Goal: Task Accomplishment & Management: Manage account settings

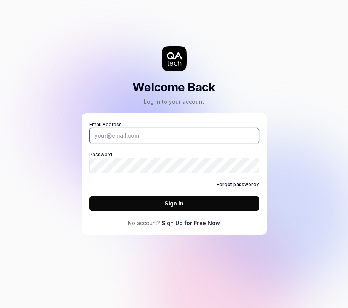
click at [161, 132] on input "Email Address" at bounding box center [174, 135] width 170 height 15
click at [226, 68] on div "Welcome Back Log in to your account Email Address Password Forgot password? Sig…" at bounding box center [174, 124] width 231 height 219
click at [282, 79] on div "Welcome Back Log in to your account Email Address Password Forgot password? Sig…" at bounding box center [174, 124] width 231 height 219
click at [160, 133] on input "Email Address" at bounding box center [174, 135] width 170 height 15
type input "[EMAIL_ADDRESS][PERSON_NAME][DOMAIN_NAME]"
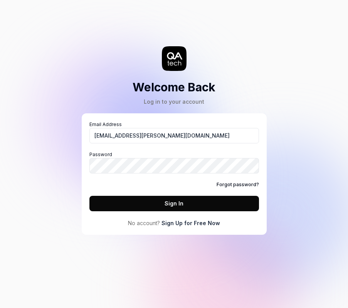
click at [178, 154] on label "Password" at bounding box center [174, 162] width 170 height 22
click at [164, 61] on icon at bounding box center [174, 58] width 25 height 25
click at [174, 89] on h2 "Welcome Back" at bounding box center [174, 87] width 83 height 17
click at [175, 58] on icon at bounding box center [174, 55] width 15 height 7
click at [251, 187] on link "Forgot password?" at bounding box center [238, 184] width 42 height 7
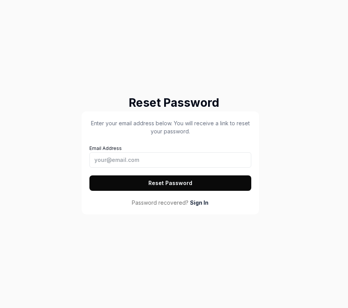
click at [160, 169] on div "Enter your email address below. You will receive a link to reset your password.…" at bounding box center [170, 155] width 162 height 72
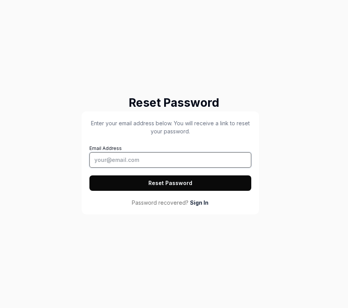
click at [152, 163] on input "Email Address" at bounding box center [170, 159] width 162 height 15
type input "[EMAIL_ADDRESS][PERSON_NAME][DOMAIN_NAME]"
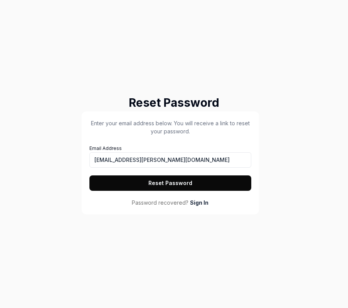
click at [162, 186] on button "Reset Password" at bounding box center [170, 182] width 162 height 15
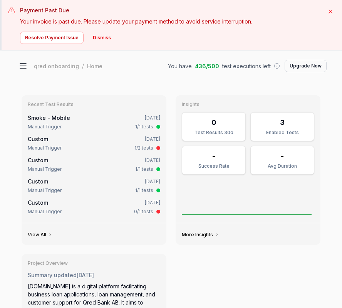
click at [22, 68] on icon at bounding box center [23, 68] width 6 height 0
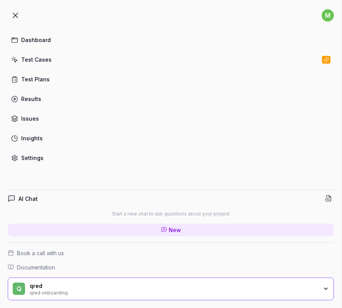
click at [74, 287] on div "qred" at bounding box center [162, 286] width 264 height 7
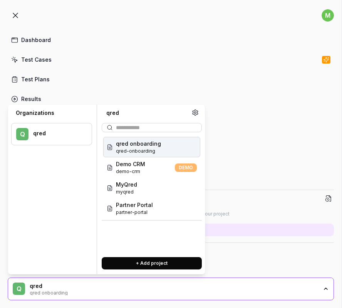
click at [148, 149] on span "qred-onboarding" at bounding box center [138, 151] width 45 height 7
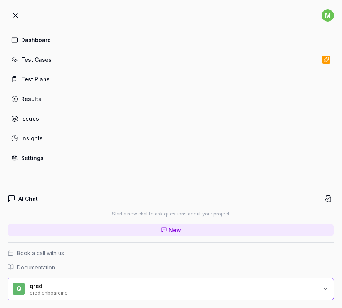
scroll to position [51, 0]
type textarea "*"
click at [49, 82] on link "Test Plans" at bounding box center [171, 79] width 327 height 15
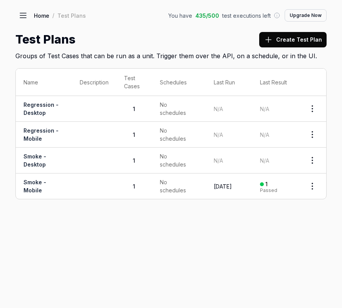
click at [24, 19] on icon at bounding box center [23, 15] width 9 height 9
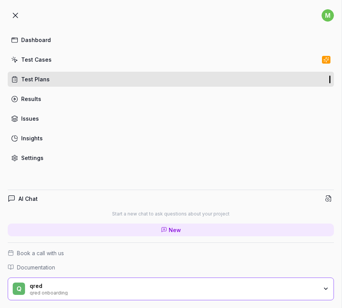
click at [11, 10] on button at bounding box center [15, 15] width 15 height 15
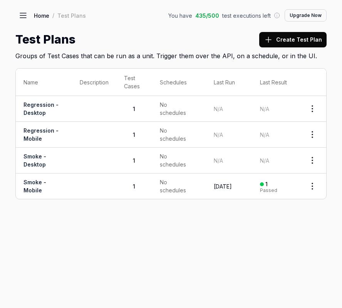
click at [11, 10] on div "Home / Test Plans You have 435 / 500 test executions left Upgrade Now Home / Te…" at bounding box center [171, 30] width 342 height 61
click at [14, 12] on div "Home / Test Plans You have 435 / 500 test executions left Upgrade Now Home / Te…" at bounding box center [171, 30] width 342 height 61
click at [25, 15] on icon at bounding box center [23, 15] width 9 height 9
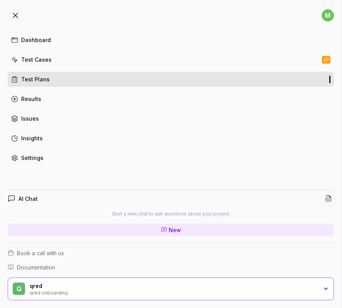
click at [54, 65] on link "Test Cases" at bounding box center [171, 59] width 327 height 15
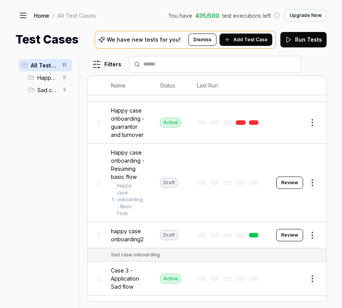
scroll to position [248, 0]
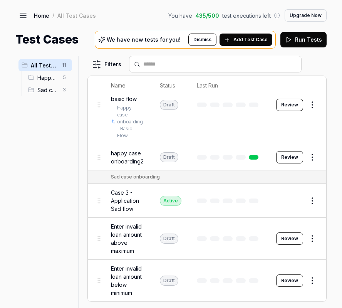
click at [43, 79] on span "Happy case onboarding" at bounding box center [47, 78] width 21 height 8
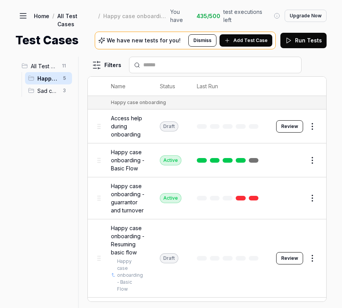
click at [49, 89] on span "Sad case onboarding" at bounding box center [47, 91] width 21 height 8
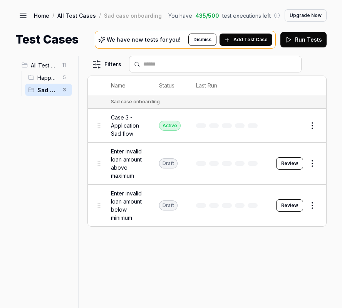
click at [42, 78] on span "Happy case onboarding" at bounding box center [47, 78] width 21 height 8
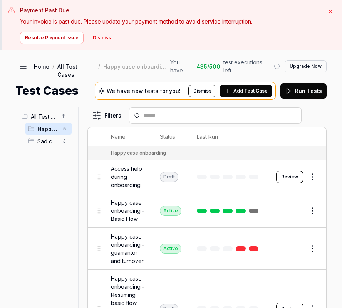
click at [332, 8] on icon "button" at bounding box center [331, 11] width 6 height 6
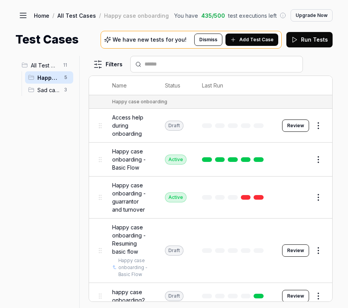
click at [321, 61] on div "Filters" at bounding box center [211, 64] width 244 height 17
click at [336, 8] on div "Home / All Test Cases / Happy case onboarding You have 435 / 500 test execution…" at bounding box center [174, 24] width 348 height 48
